Goal: Task Accomplishment & Management: Manage account settings

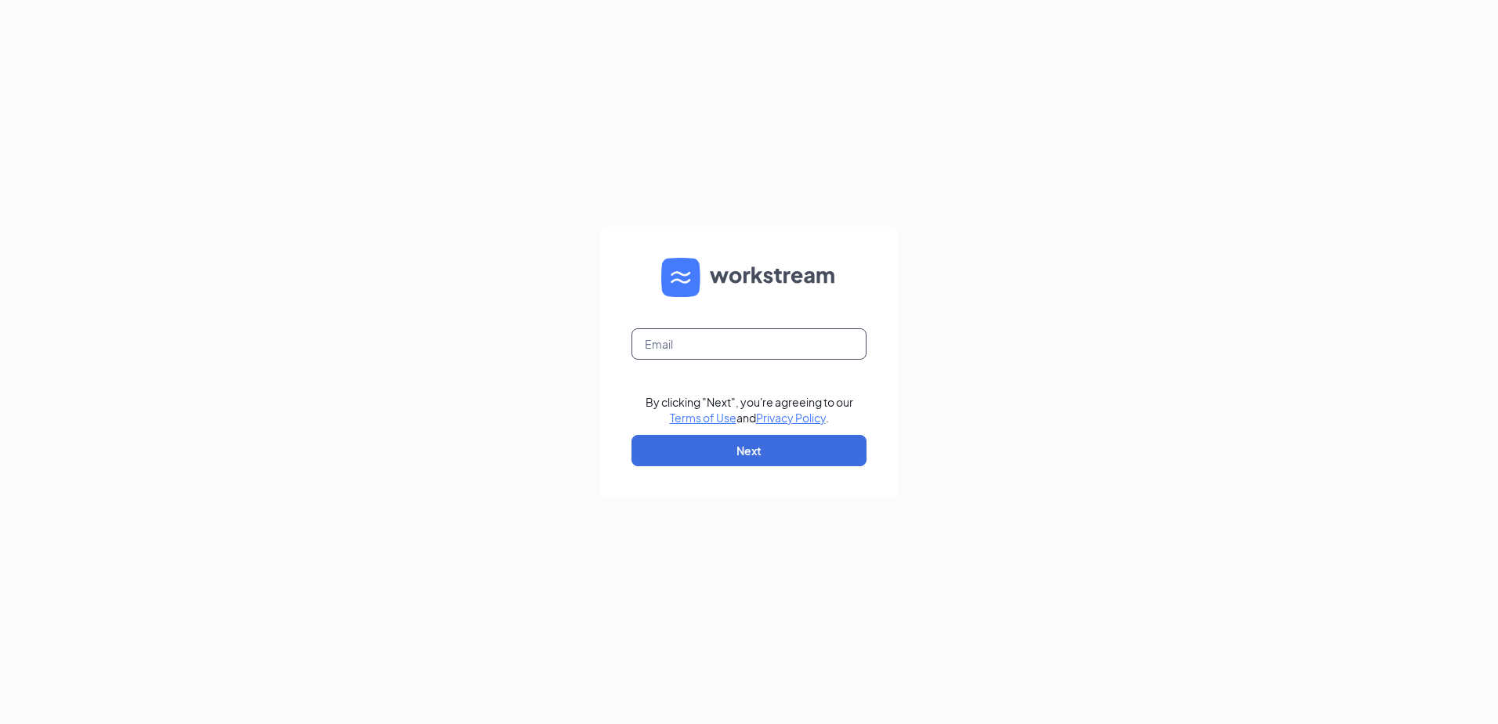
click at [715, 342] on input "text" at bounding box center [748, 343] width 235 height 31
type input "manager16@leiszler.com"
click at [715, 442] on button "Next" at bounding box center [748, 450] width 235 height 31
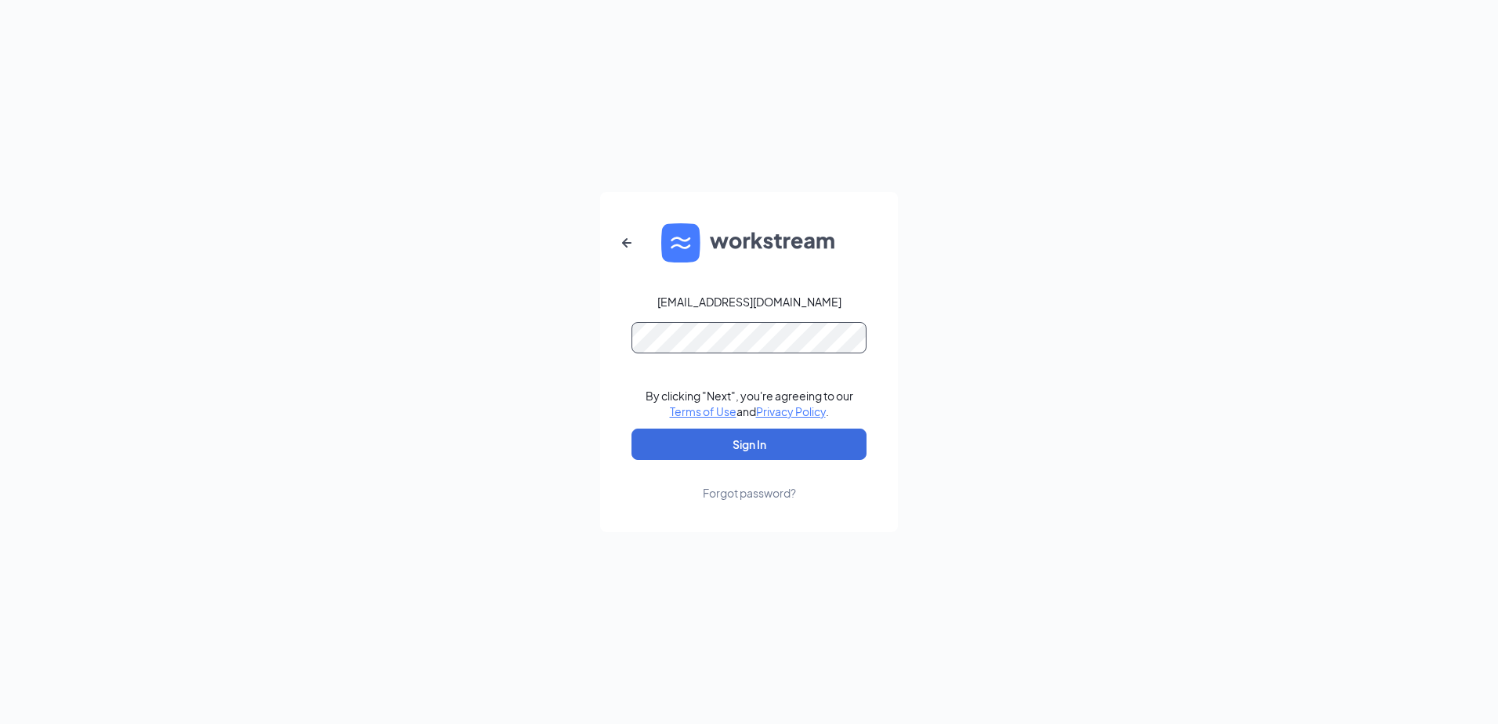
click at [631, 429] on button "Sign In" at bounding box center [748, 444] width 235 height 31
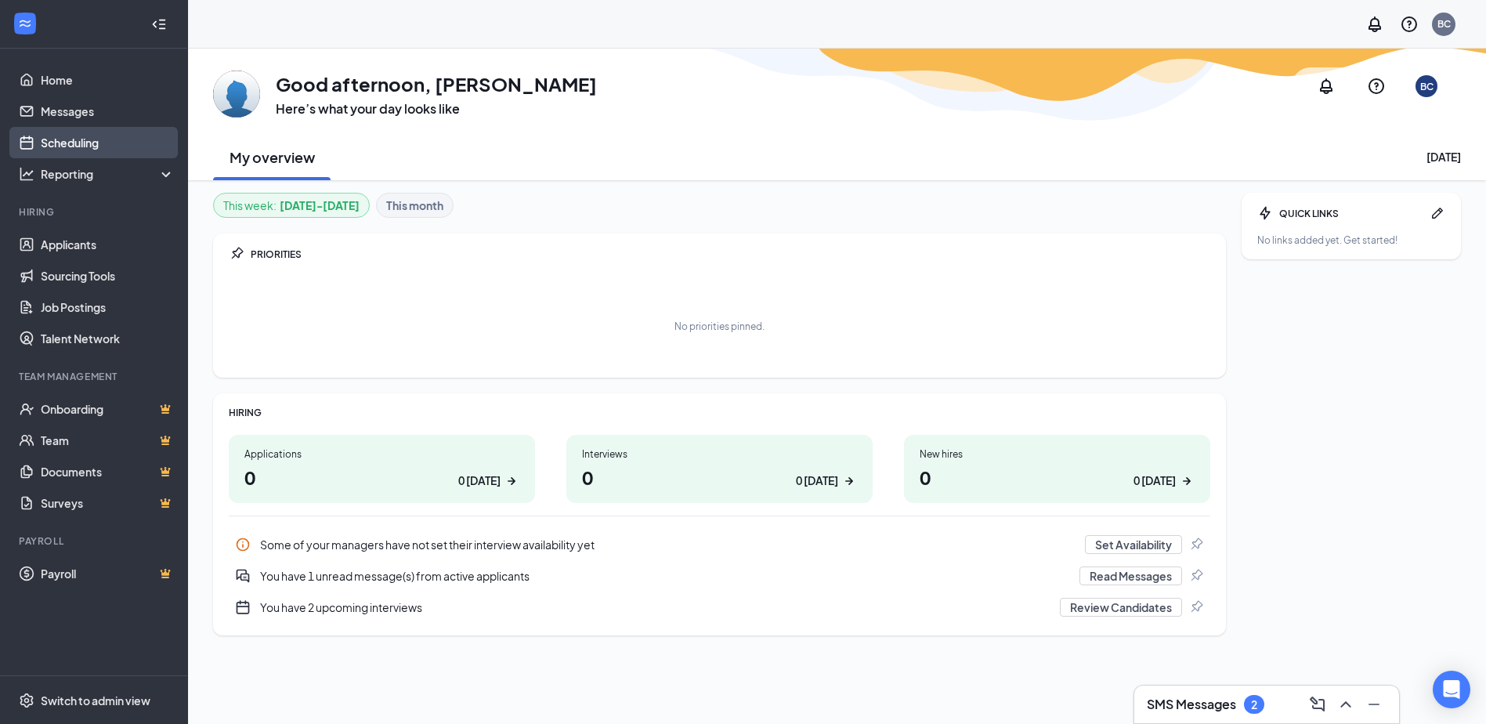
click at [56, 144] on link "Scheduling" at bounding box center [108, 142] width 134 height 31
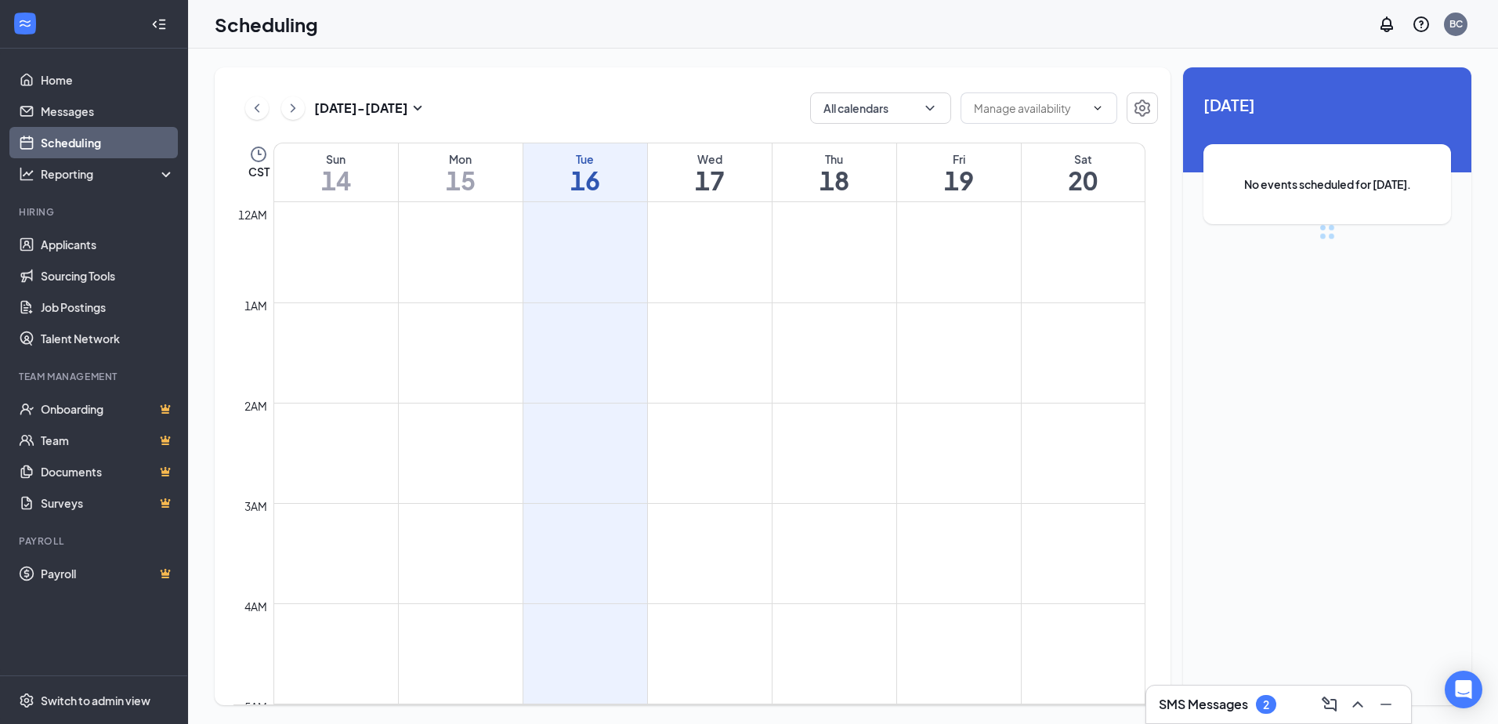
scroll to position [770, 0]
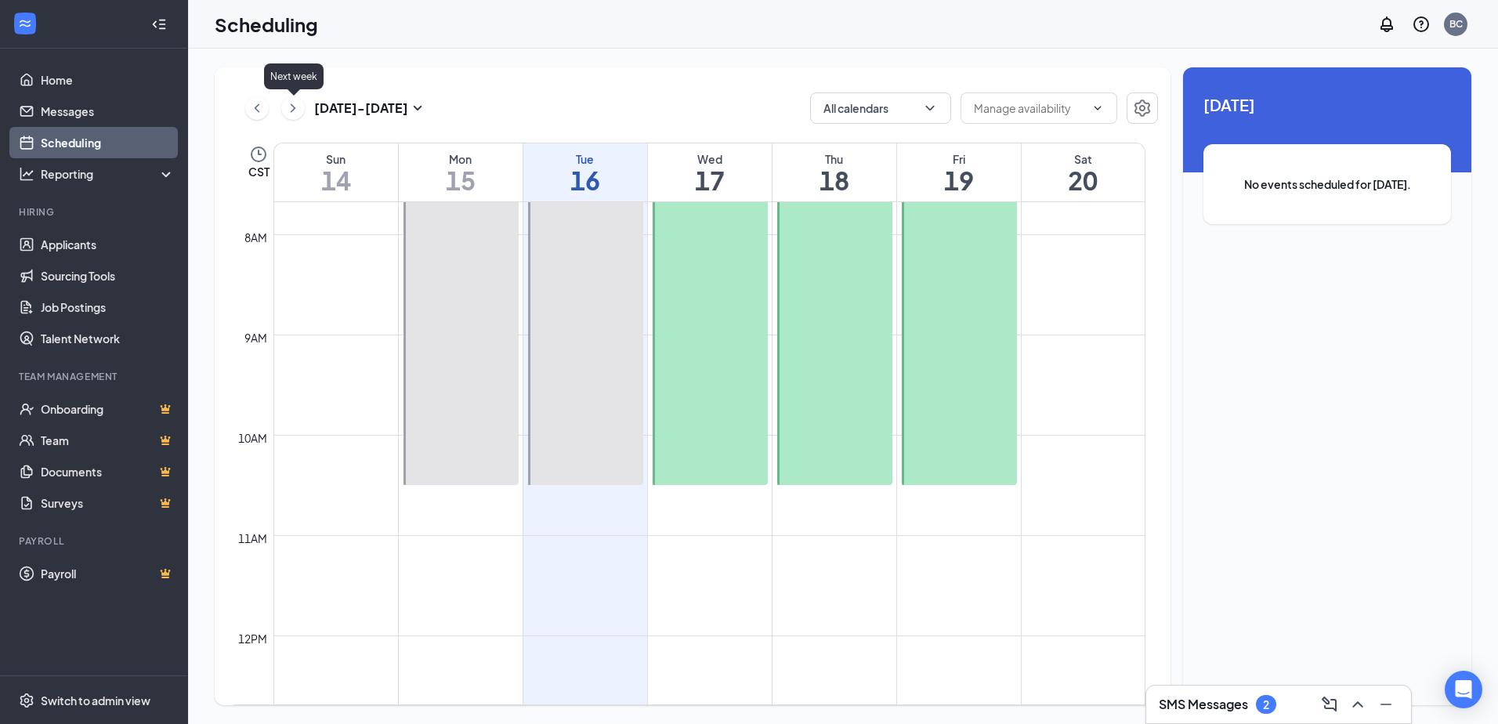
click at [288, 112] on icon "ChevronRight" at bounding box center [293, 108] width 16 height 19
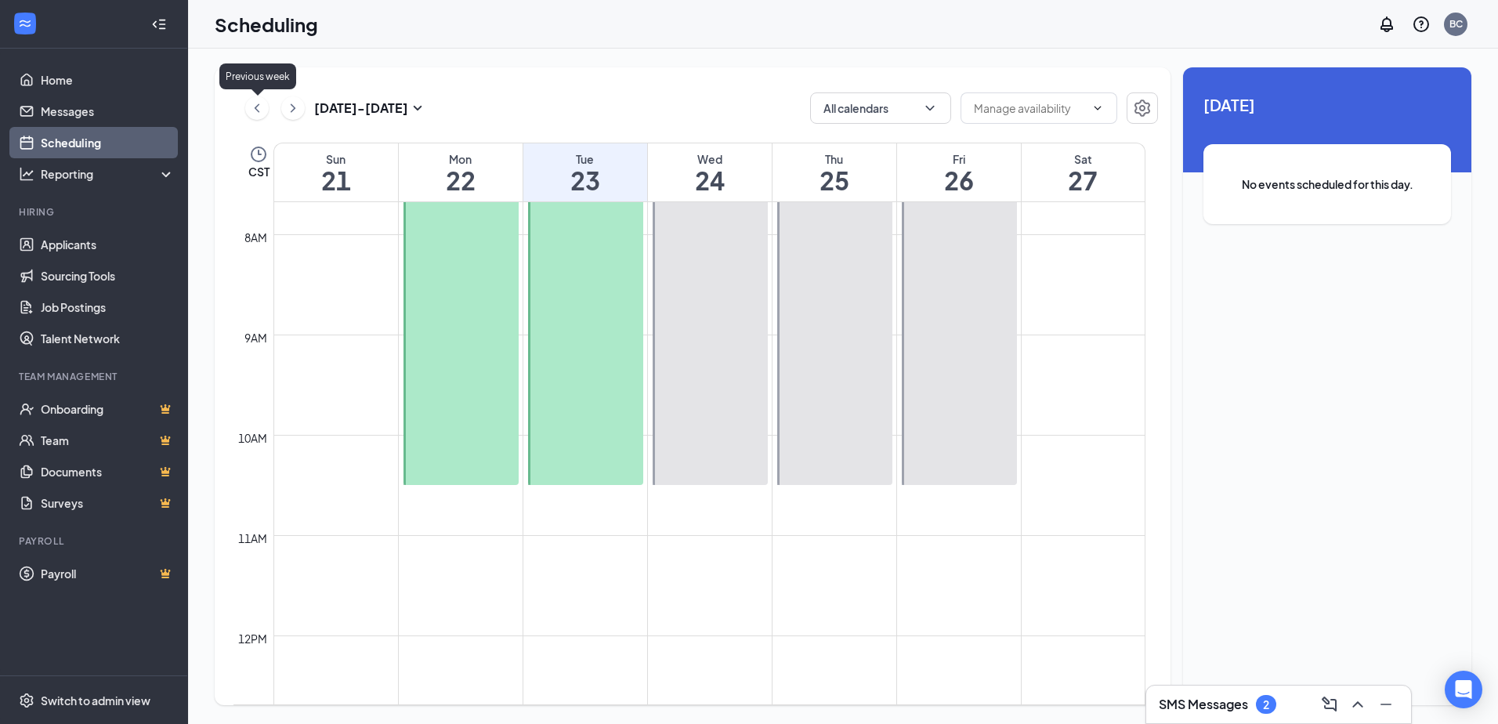
click at [262, 110] on icon "ChevronLeft" at bounding box center [257, 108] width 16 height 19
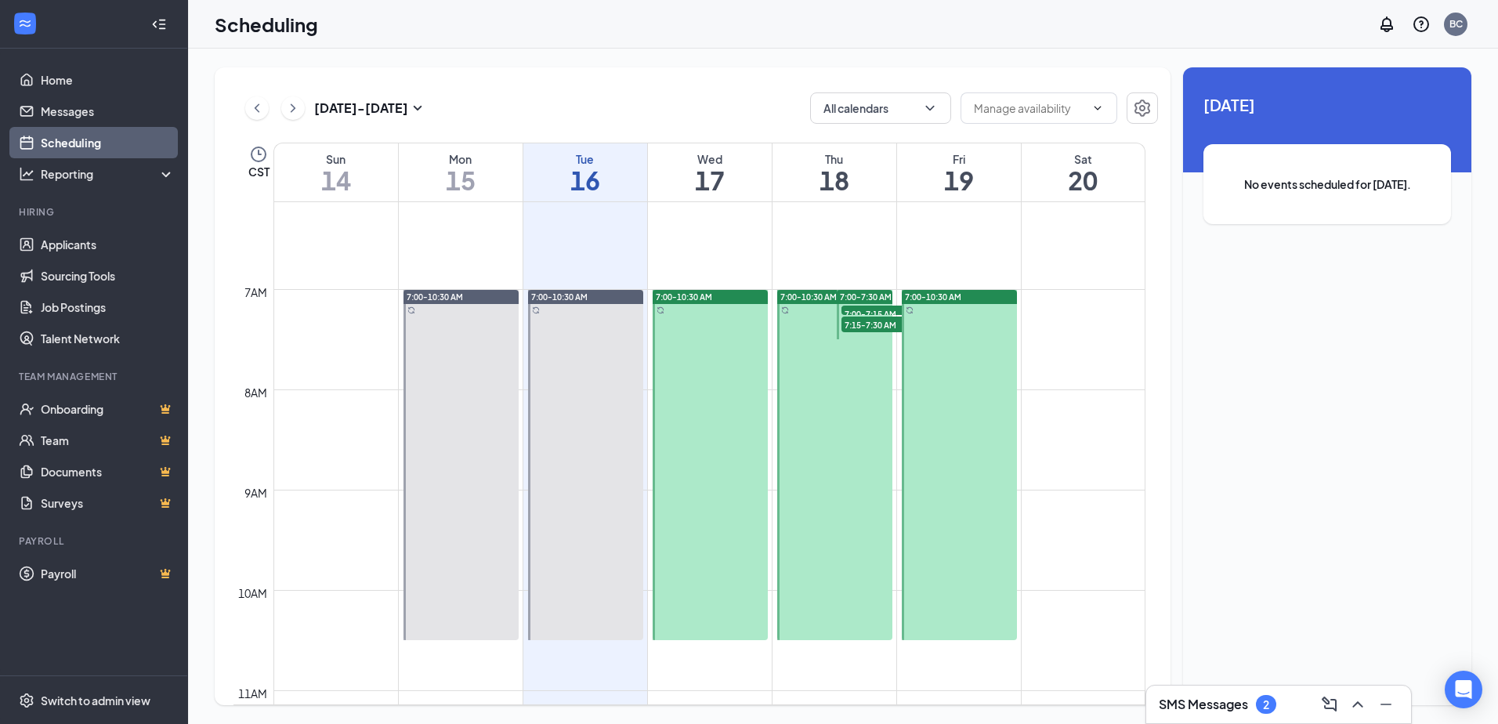
scroll to position [613, 0]
click at [806, 427] on div at bounding box center [834, 466] width 115 height 350
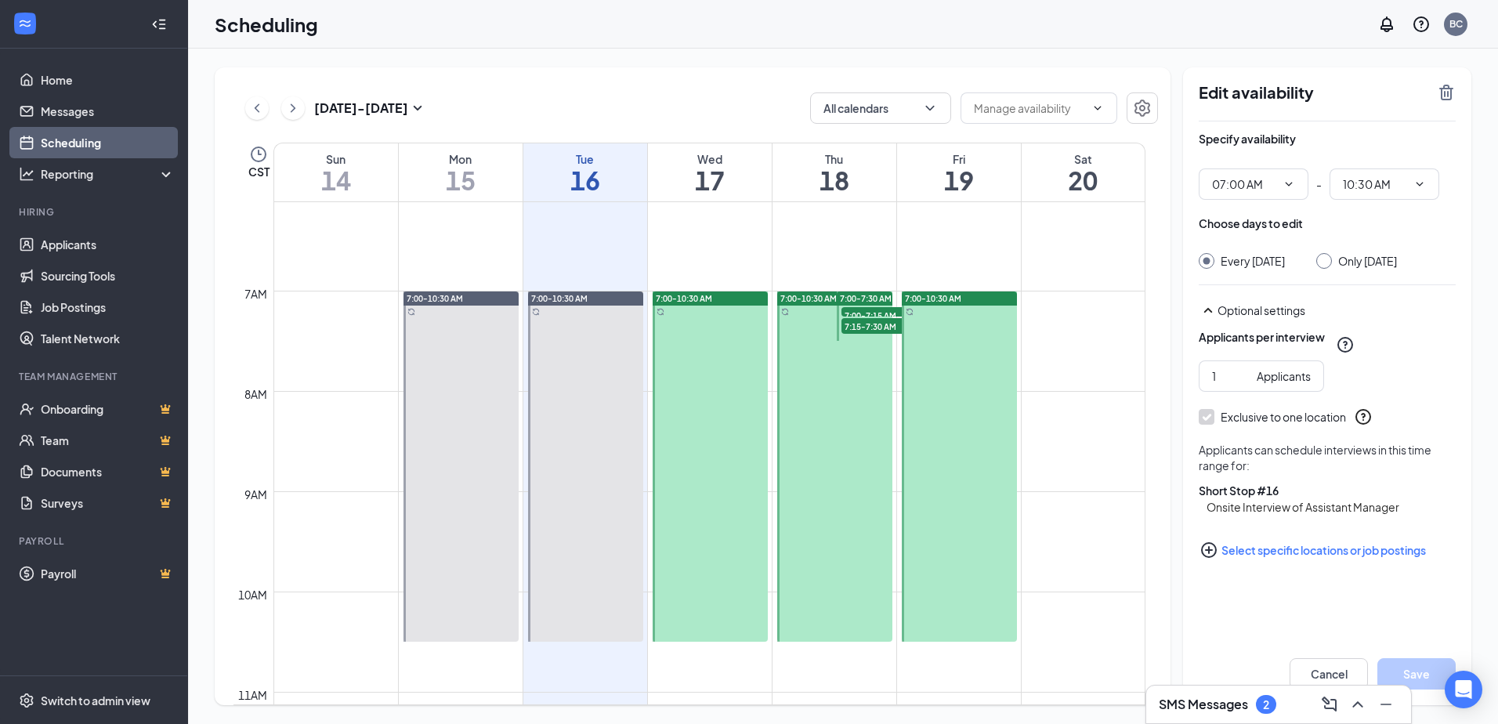
click at [711, 401] on div at bounding box center [710, 466] width 115 height 350
click at [819, 179] on h1 "18" at bounding box center [835, 180] width 124 height 27
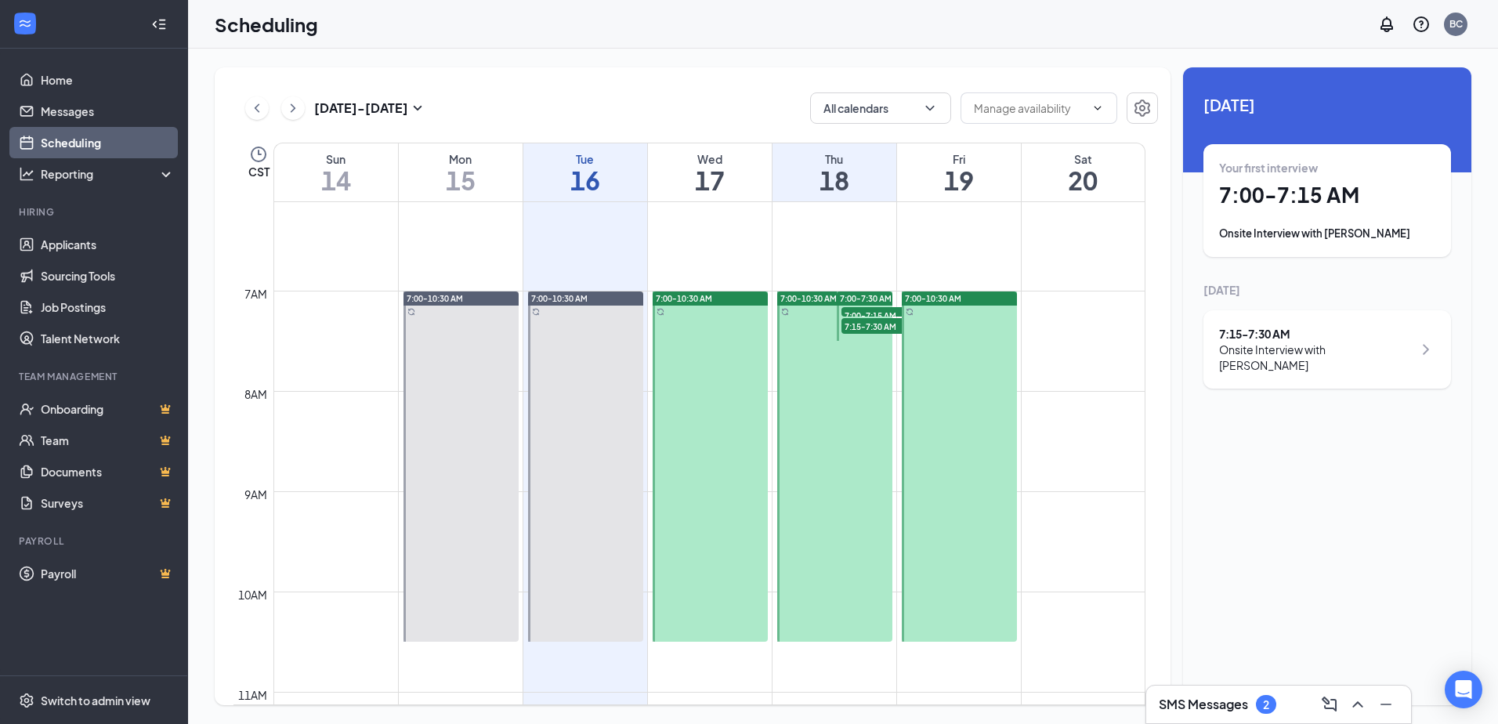
click at [839, 183] on h1 "18" at bounding box center [835, 180] width 124 height 27
click at [1284, 187] on h1 "7:00 - 7:15 AM" at bounding box center [1327, 195] width 216 height 27
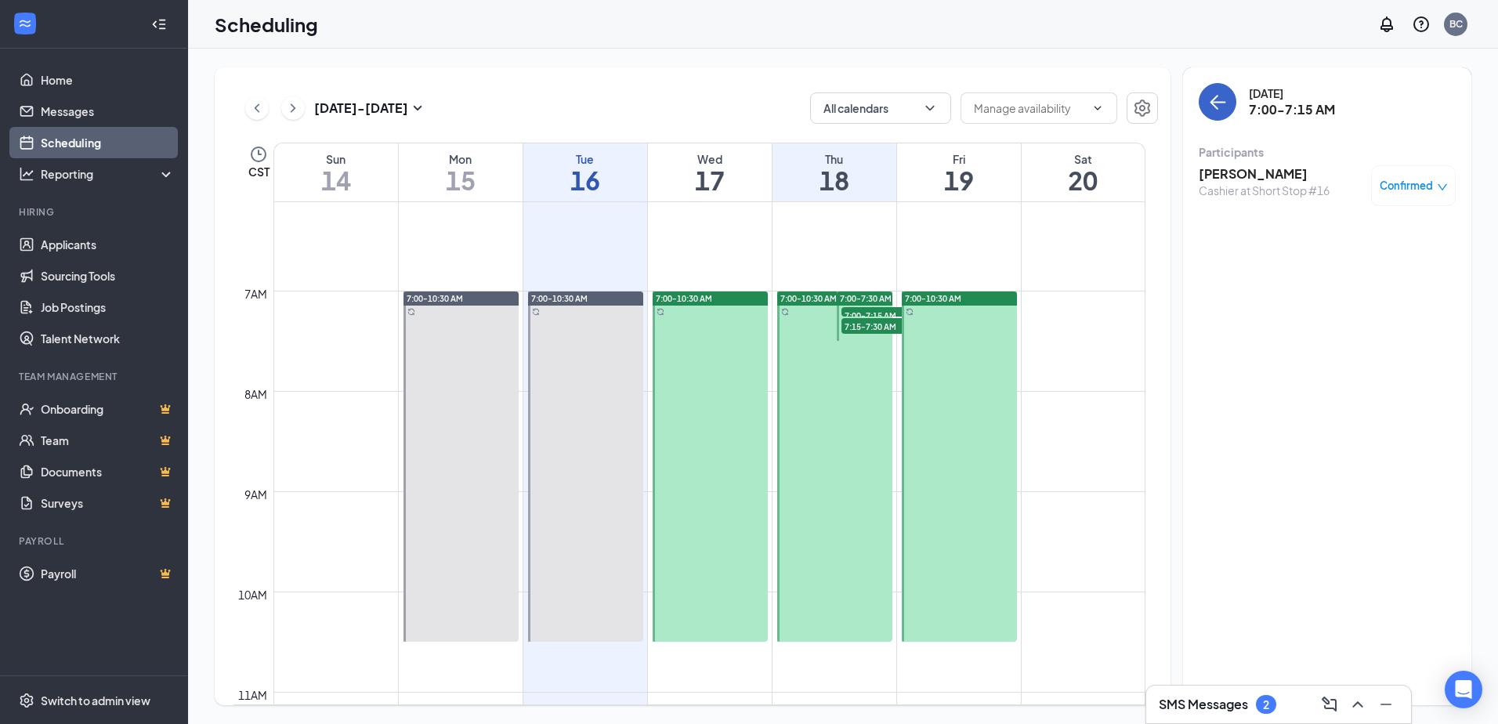
click at [1220, 100] on icon "ArrowLeft" at bounding box center [1217, 101] width 19 height 19
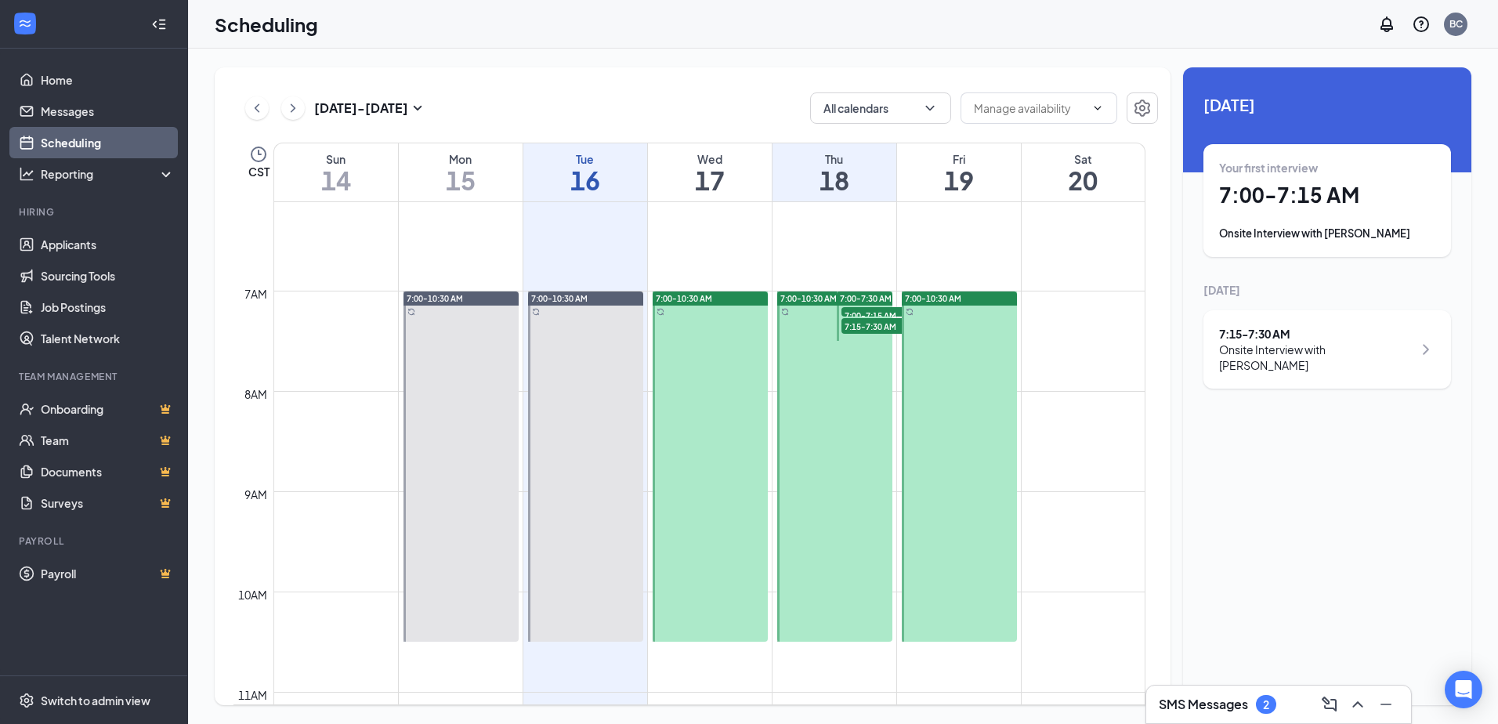
click at [1326, 328] on div "7:15 - 7:30 AM" at bounding box center [1316, 334] width 194 height 16
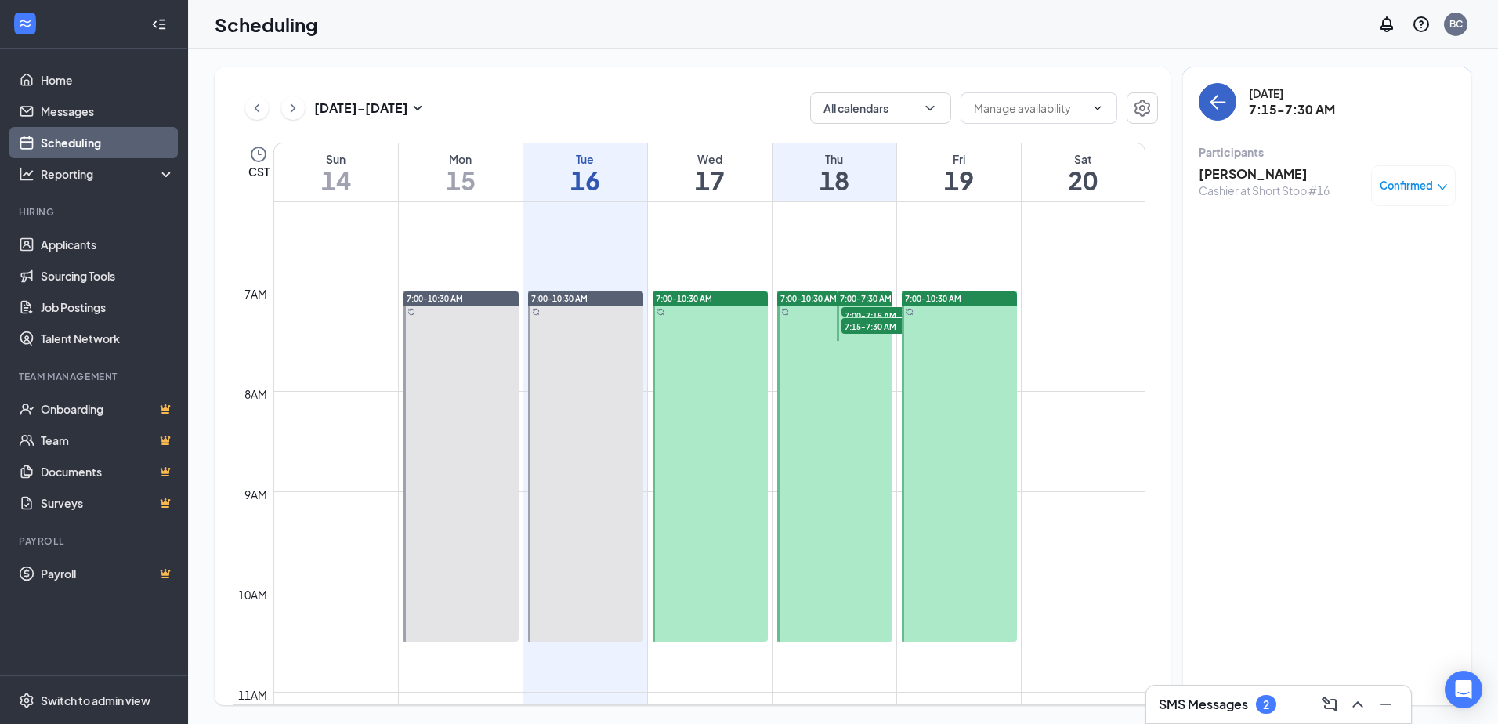
click at [1218, 105] on icon "ArrowLeft" at bounding box center [1217, 101] width 19 height 19
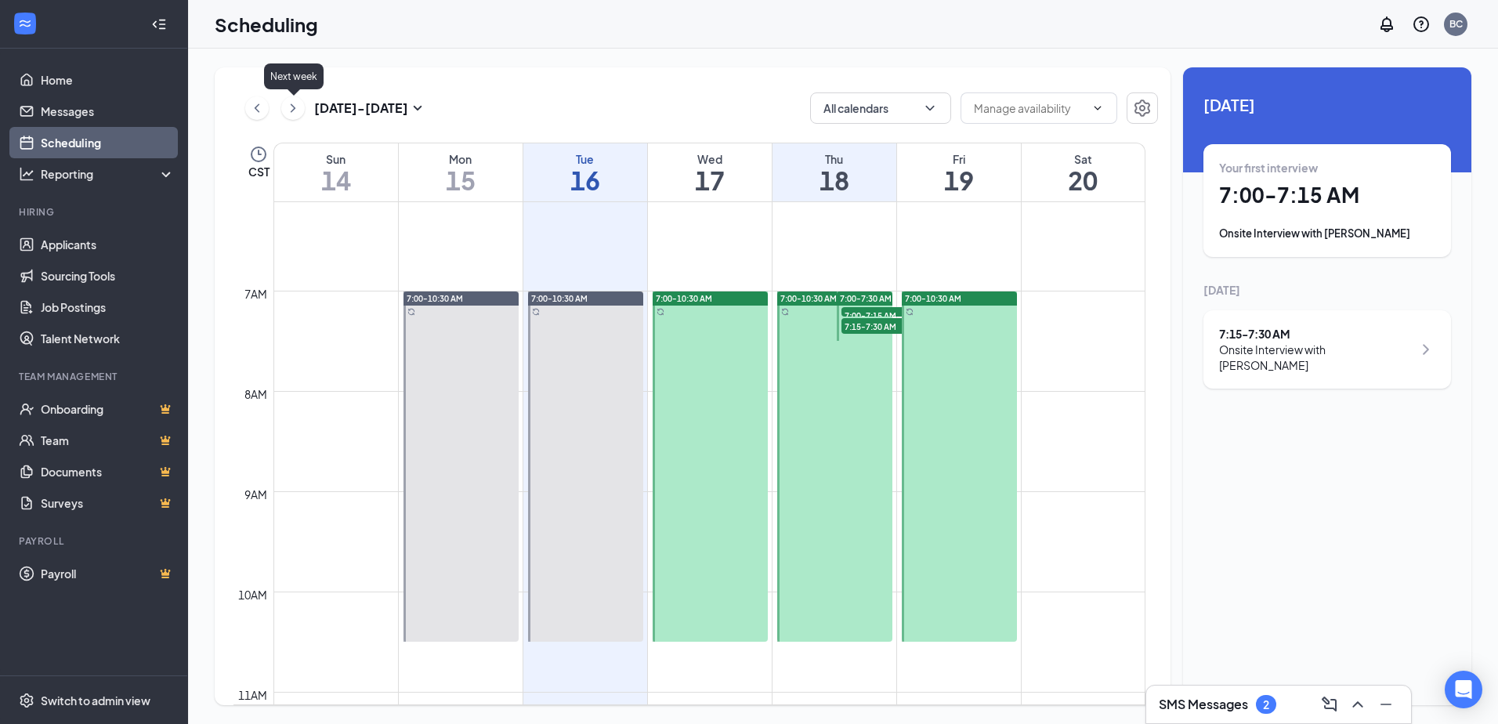
click at [297, 114] on icon "ChevronRight" at bounding box center [293, 108] width 16 height 19
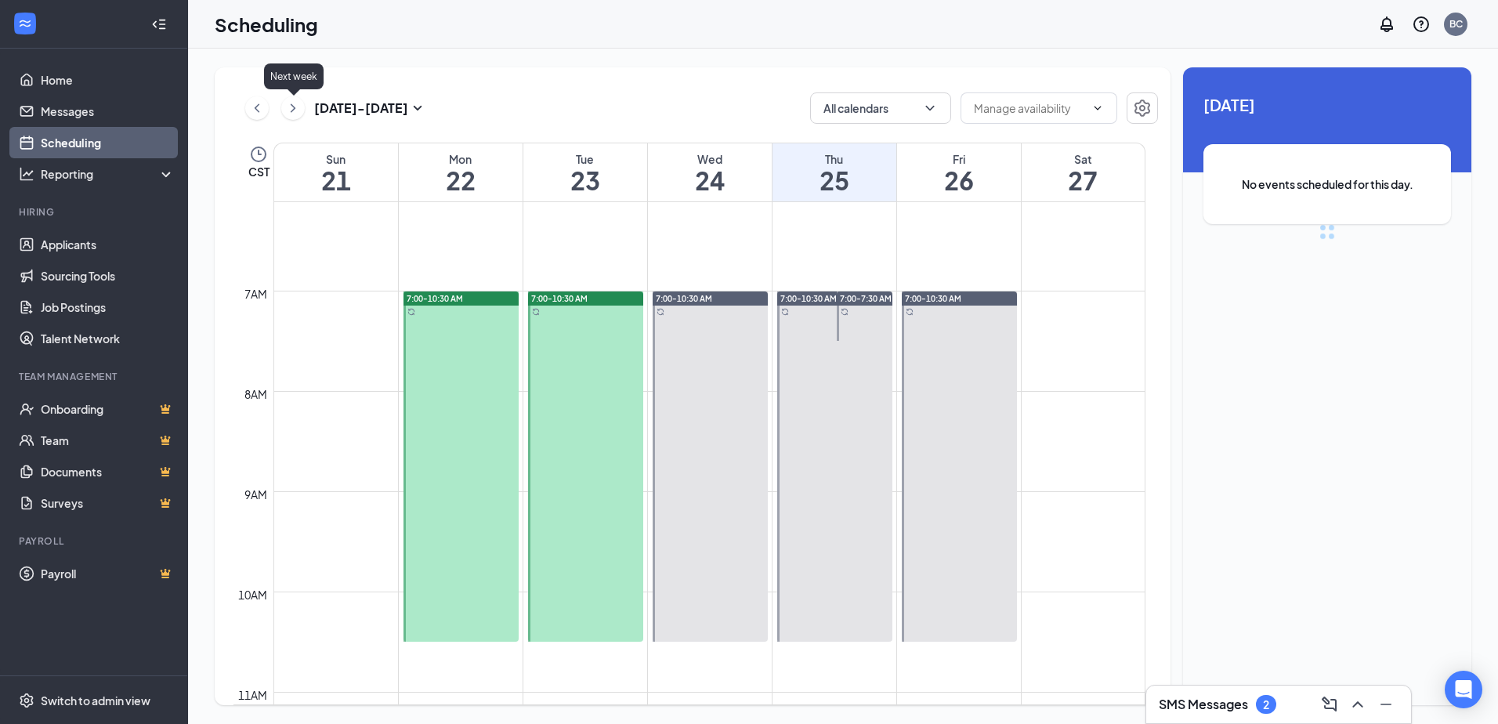
scroll to position [770, 0]
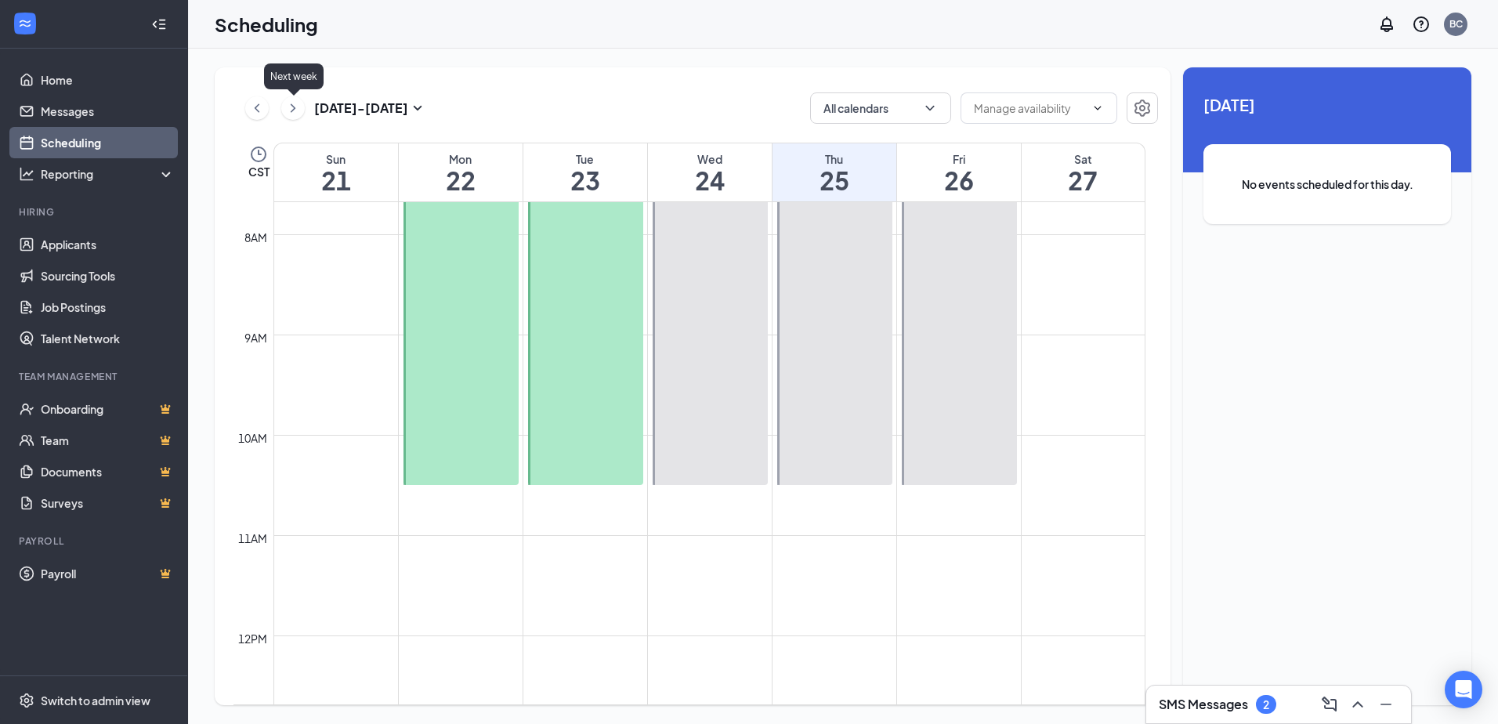
click at [295, 107] on icon "ChevronRight" at bounding box center [293, 108] width 16 height 19
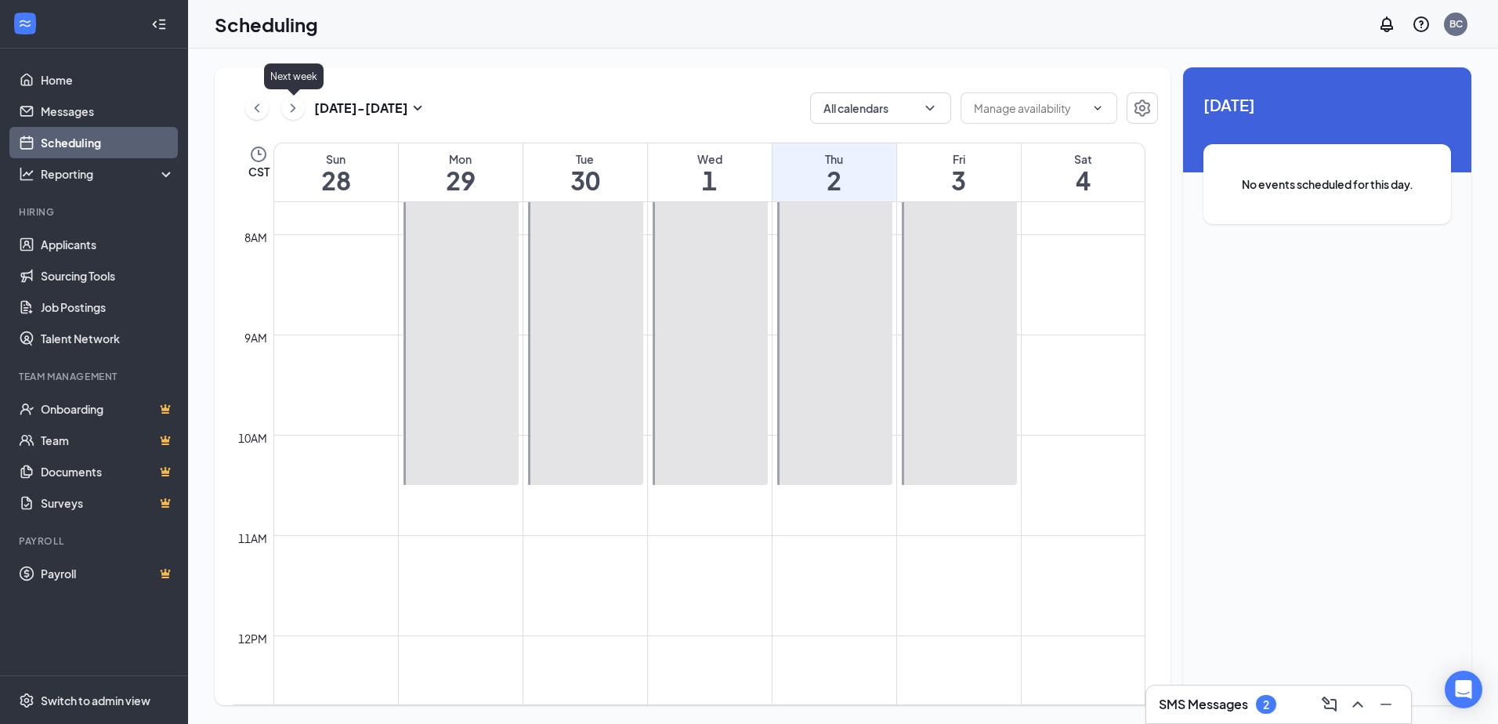
click at [295, 107] on icon "ChevronRight" at bounding box center [293, 108] width 16 height 19
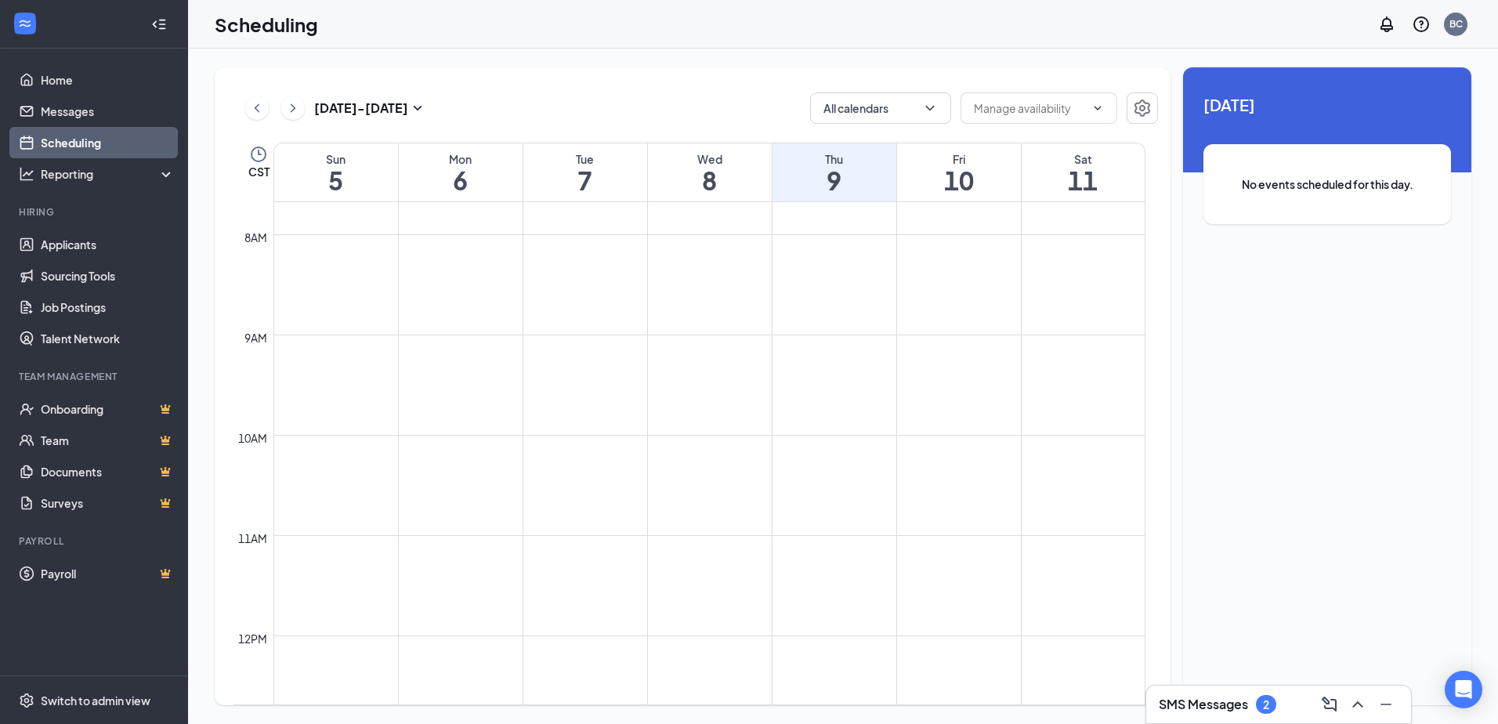
click at [483, 172] on h1 "6" at bounding box center [461, 180] width 124 height 27
click at [961, 170] on h1 "10" at bounding box center [959, 180] width 124 height 27
click at [979, 337] on td at bounding box center [709, 347] width 872 height 25
click at [957, 345] on td at bounding box center [709, 347] width 872 height 25
drag, startPoint x: 929, startPoint y: 261, endPoint x: 963, endPoint y: 215, distance: 57.2
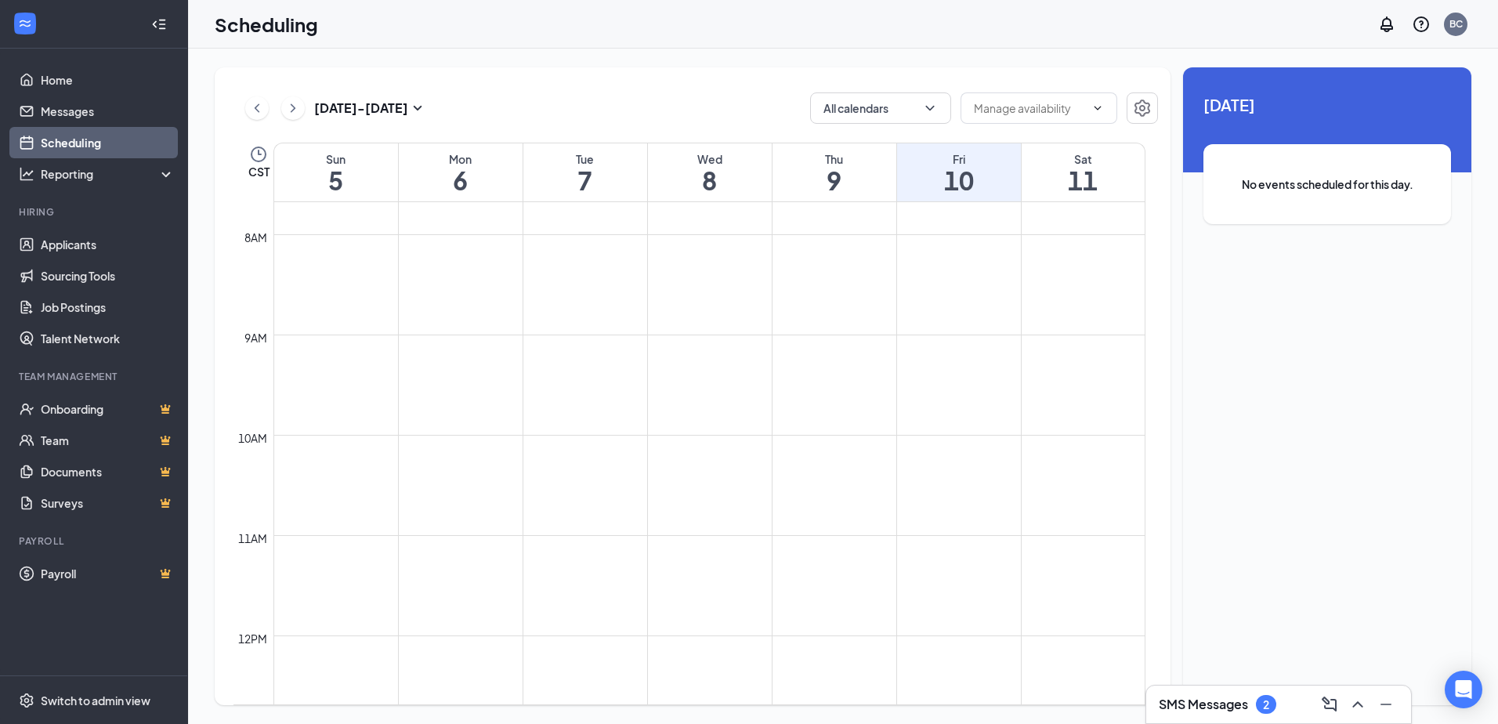
click at [963, 215] on td at bounding box center [709, 221] width 872 height 25
click at [936, 319] on td at bounding box center [709, 321] width 872 height 25
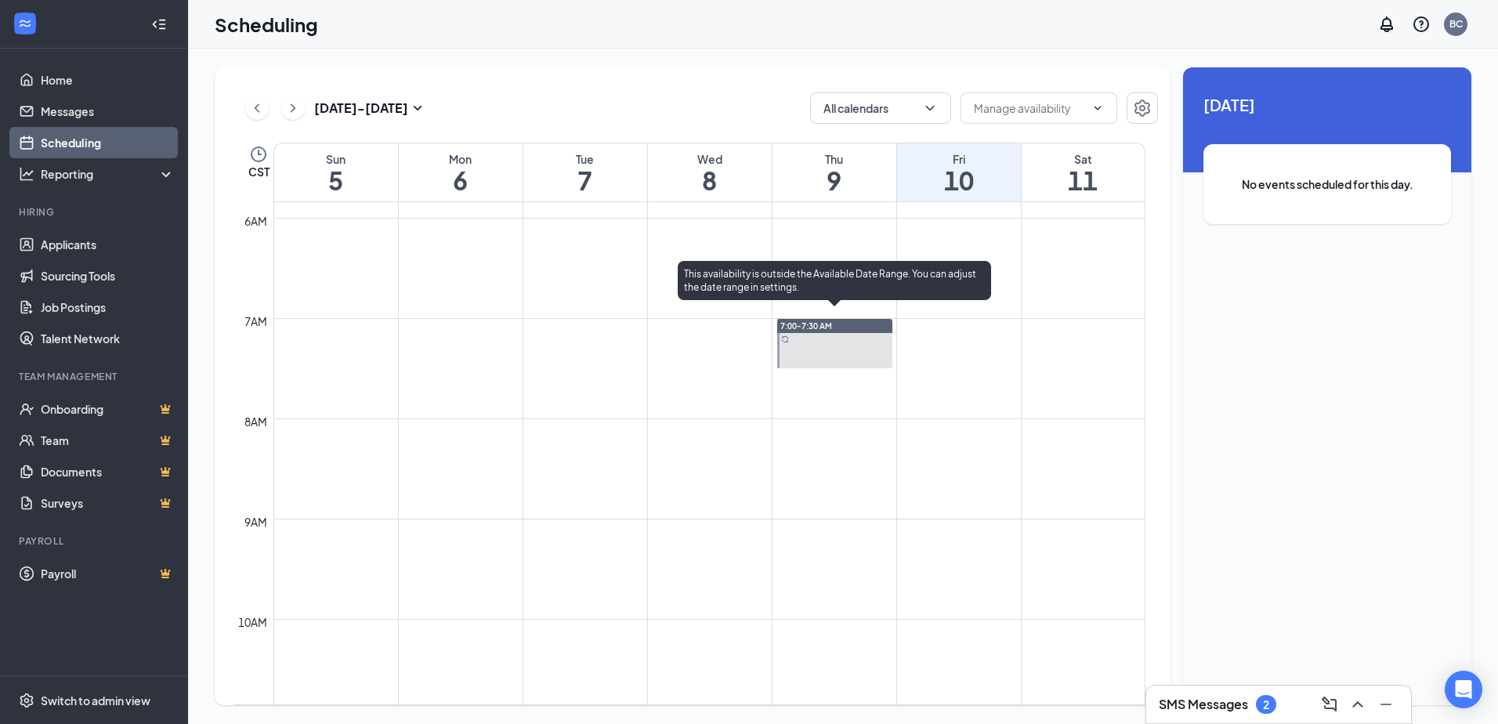
scroll to position [613, 0]
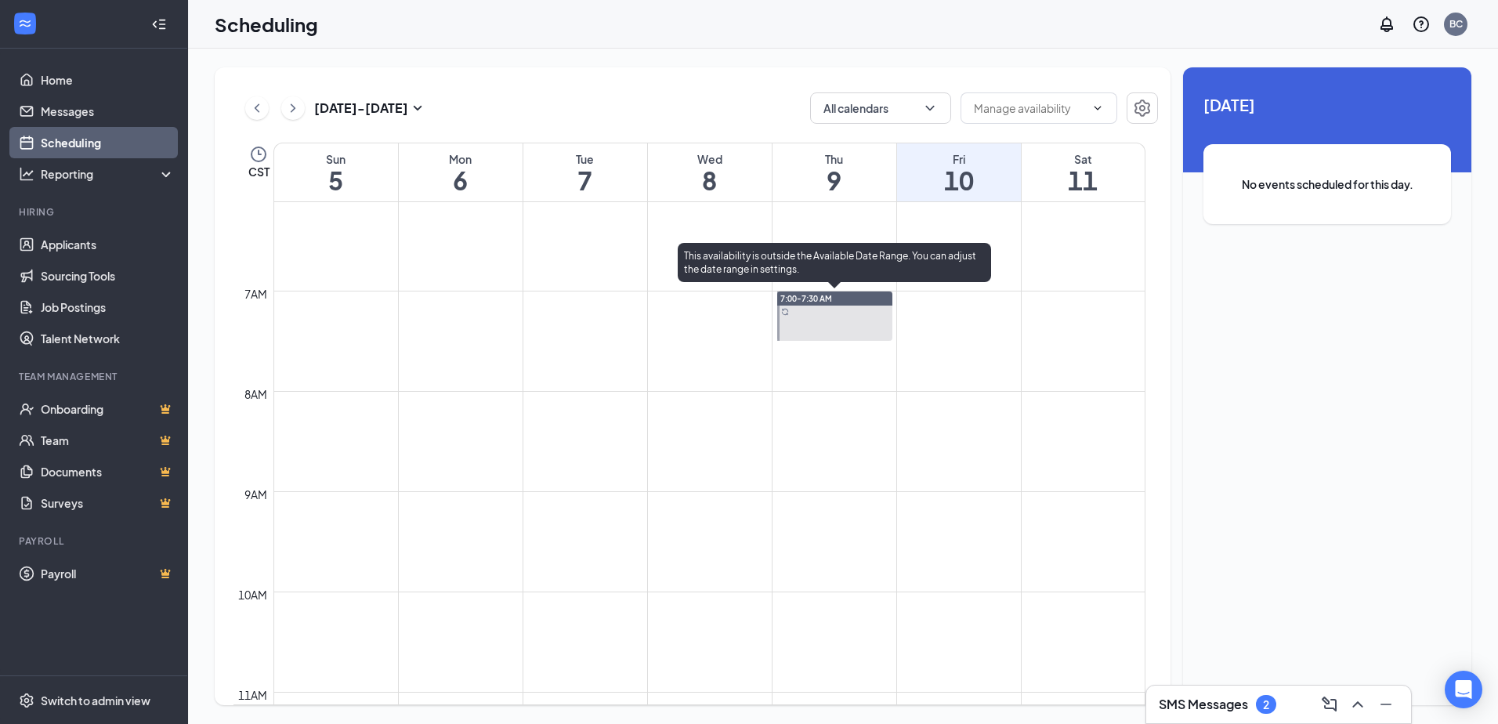
click at [834, 309] on div at bounding box center [834, 315] width 115 height 49
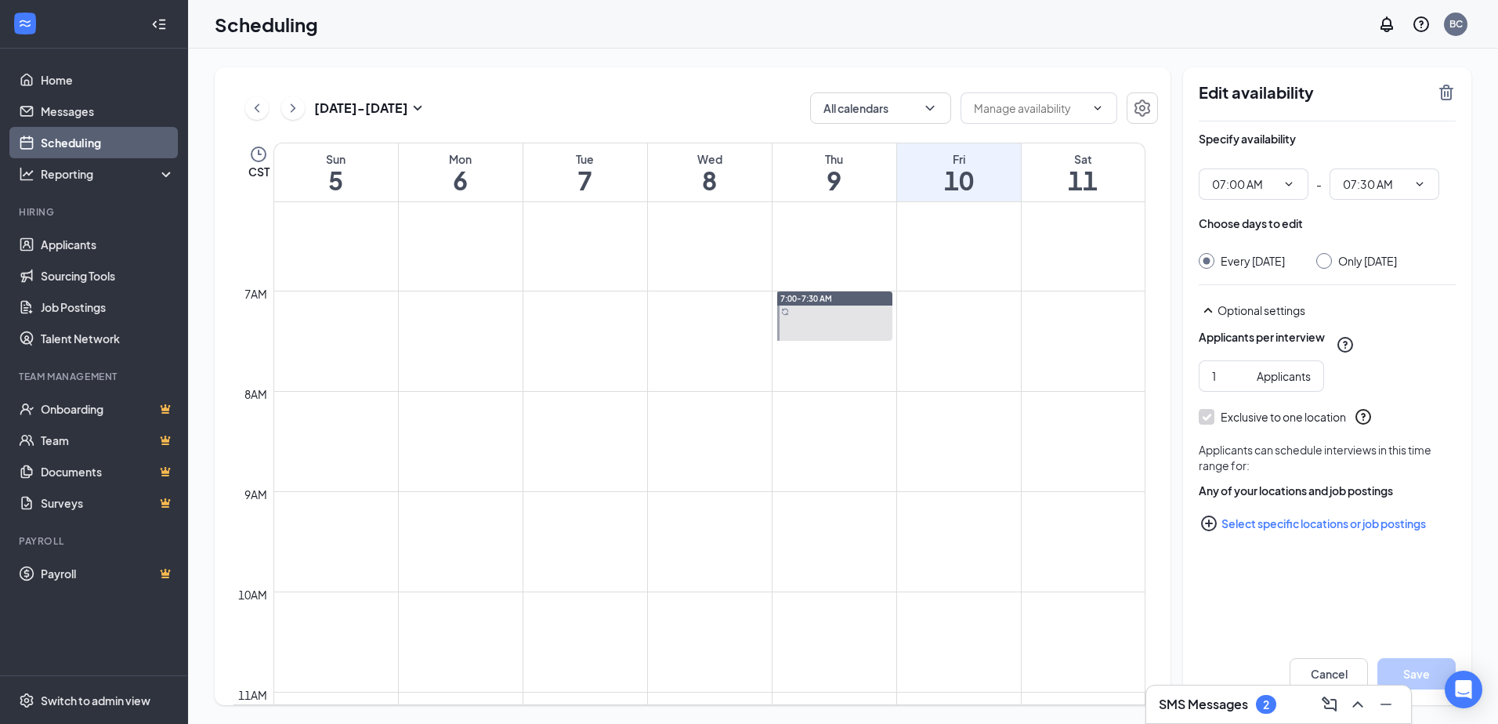
click at [1327, 263] on input "Only [DATE]" at bounding box center [1321, 258] width 11 height 11
radio input "true"
radio input "false"
click at [1449, 85] on icon "TrashOutline" at bounding box center [1446, 93] width 14 height 16
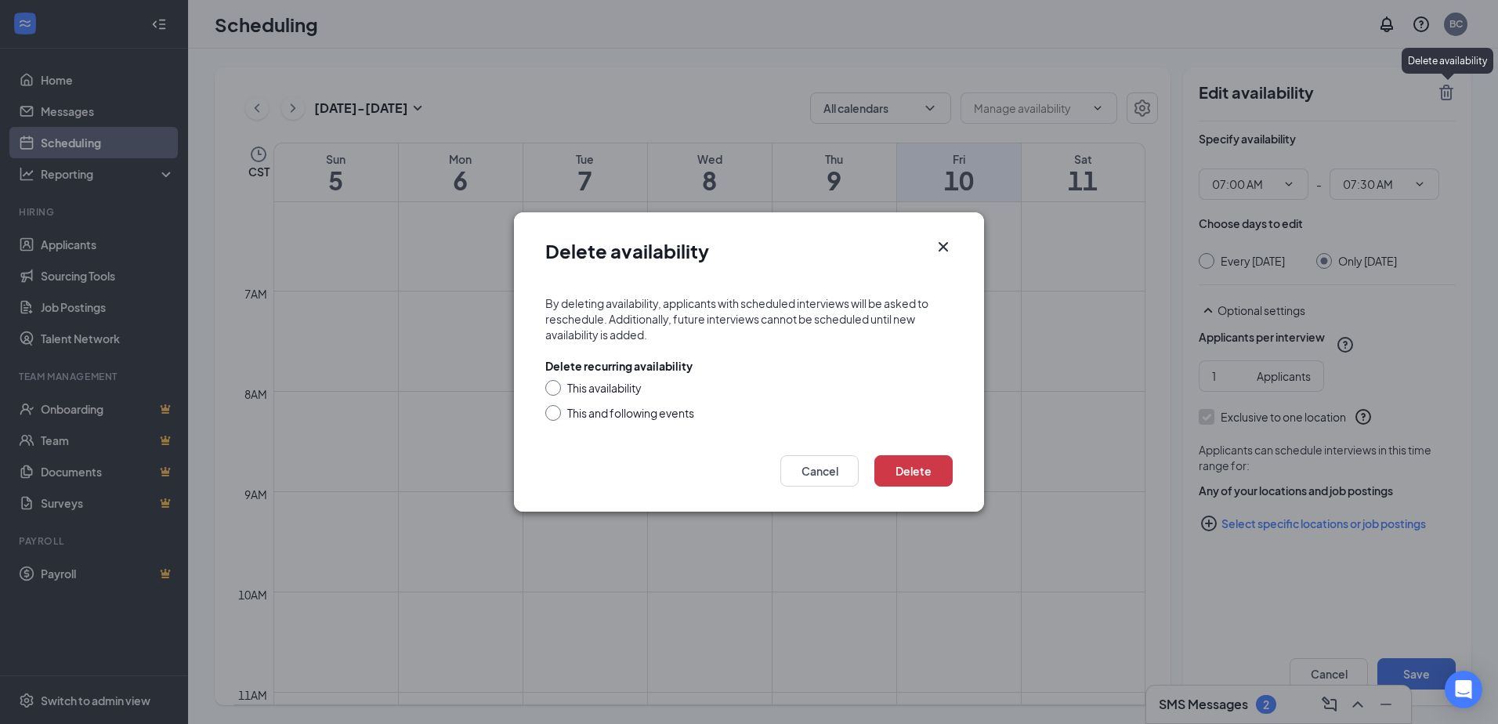
click at [550, 385] on input "This availability" at bounding box center [550, 385] width 11 height 11
radio input "true"
click at [899, 476] on button "Delete" at bounding box center [913, 470] width 78 height 31
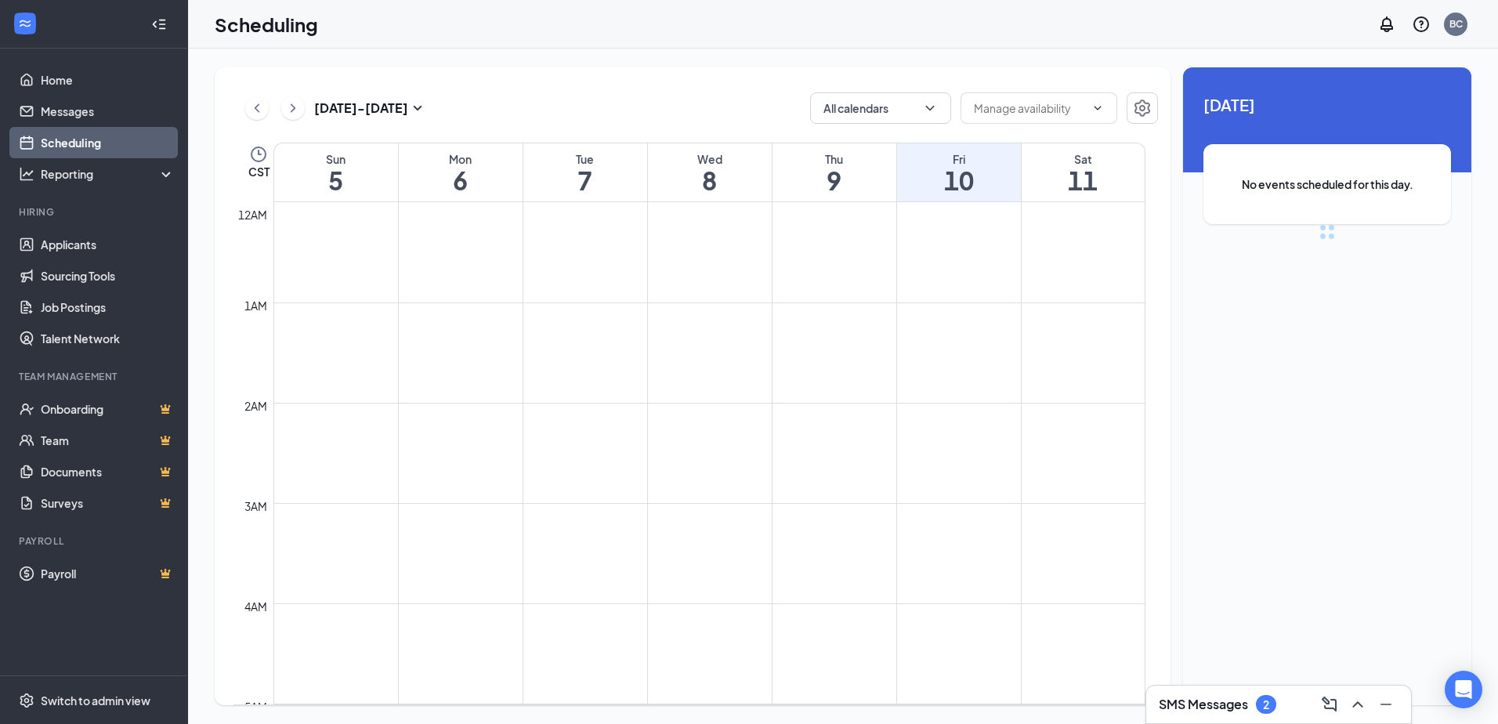
scroll to position [770, 0]
click at [948, 168] on h1 "10" at bounding box center [959, 180] width 124 height 27
